Goal: Complete application form

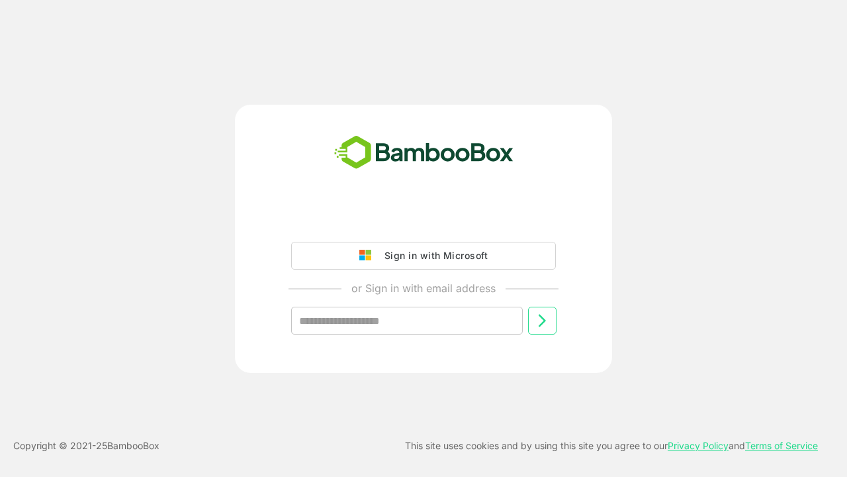
type input "**********"
click at [542, 320] on icon at bounding box center [542, 320] width 16 height 16
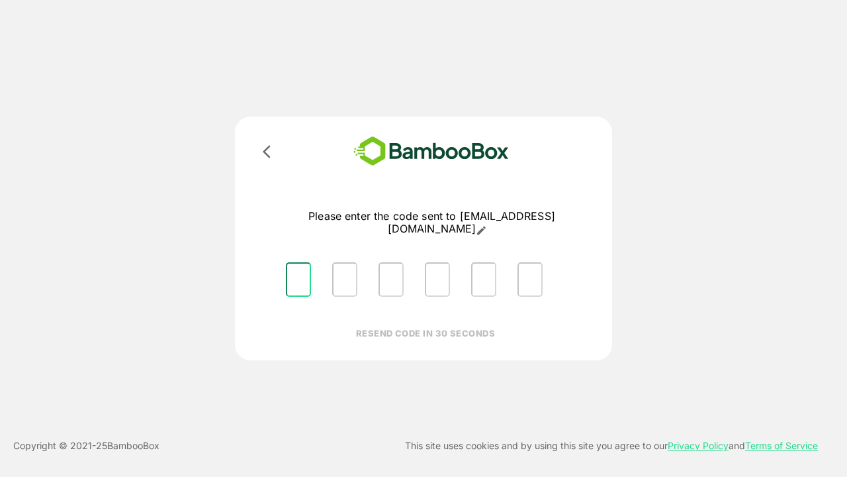
type input "*"
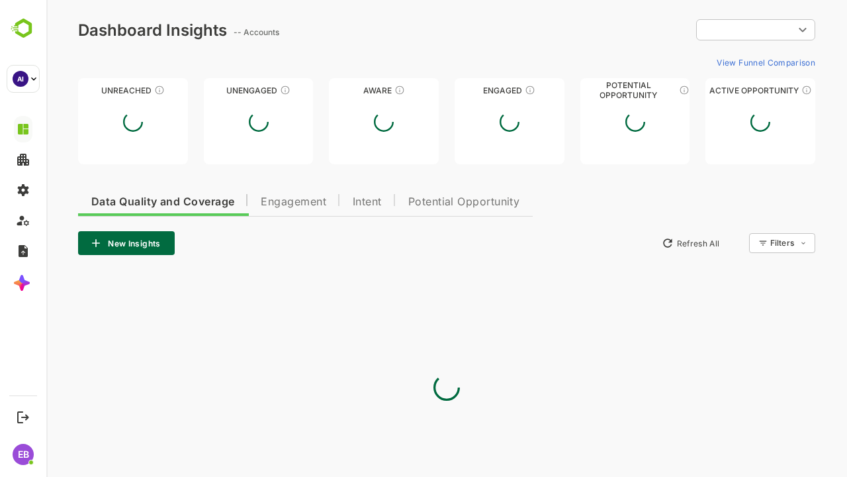
type input "**********"
